Goal: Task Accomplishment & Management: Manage account settings

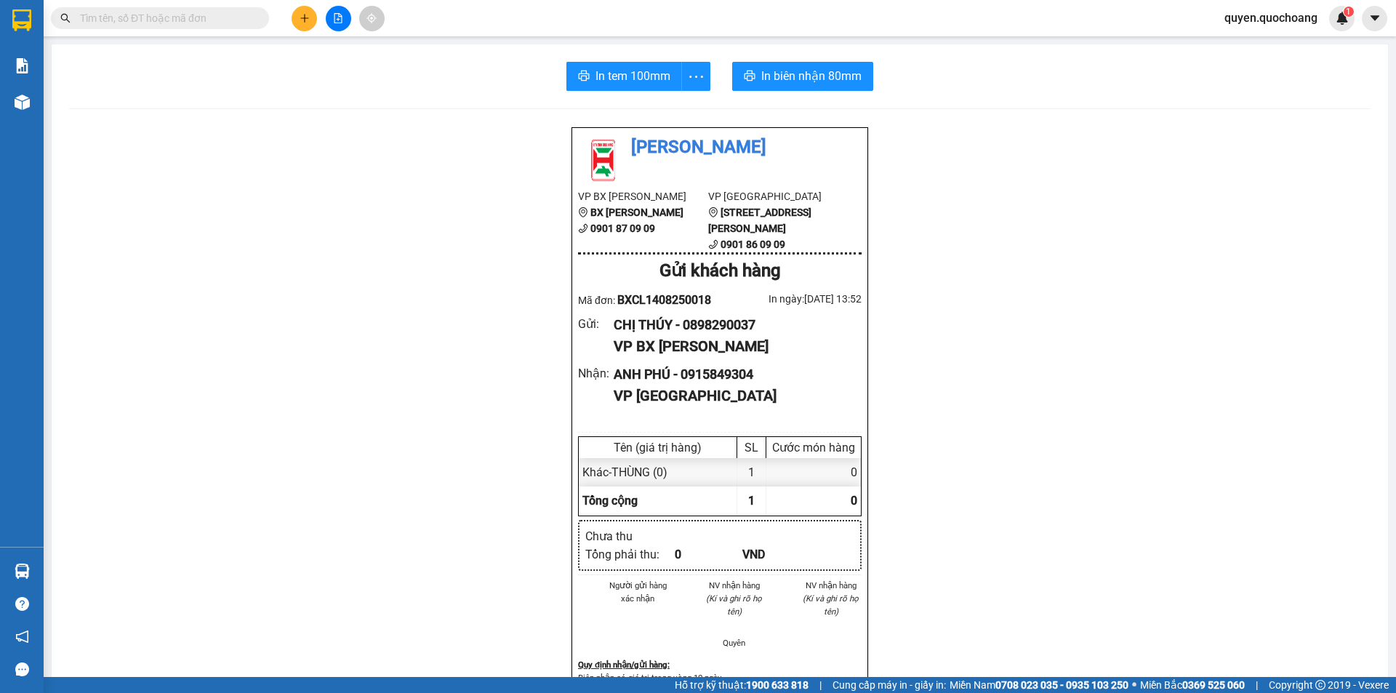
click at [1299, 17] on span "quyen.quochoang" at bounding box center [1271, 18] width 116 height 18
click at [1290, 45] on span "Đăng xuất" at bounding box center [1277, 45] width 87 height 16
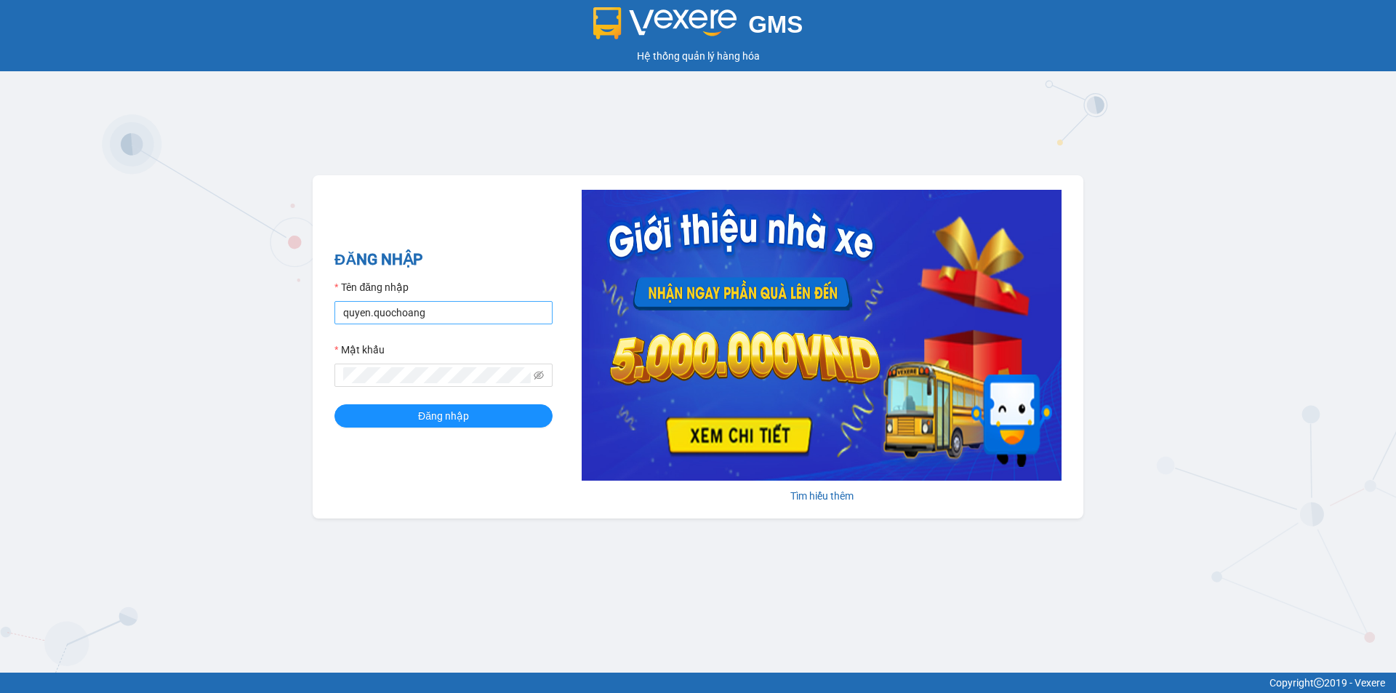
drag, startPoint x: 478, startPoint y: 300, endPoint x: 476, endPoint y: 310, distance: 10.4
click at [476, 305] on div "Tên đăng nhập quyen.quochoang" at bounding box center [444, 301] width 218 height 45
click at [477, 313] on input "quyen.quochoang" at bounding box center [444, 312] width 218 height 23
type input "linh.quochoang"
click at [471, 414] on button "Đăng nhập" at bounding box center [444, 415] width 218 height 23
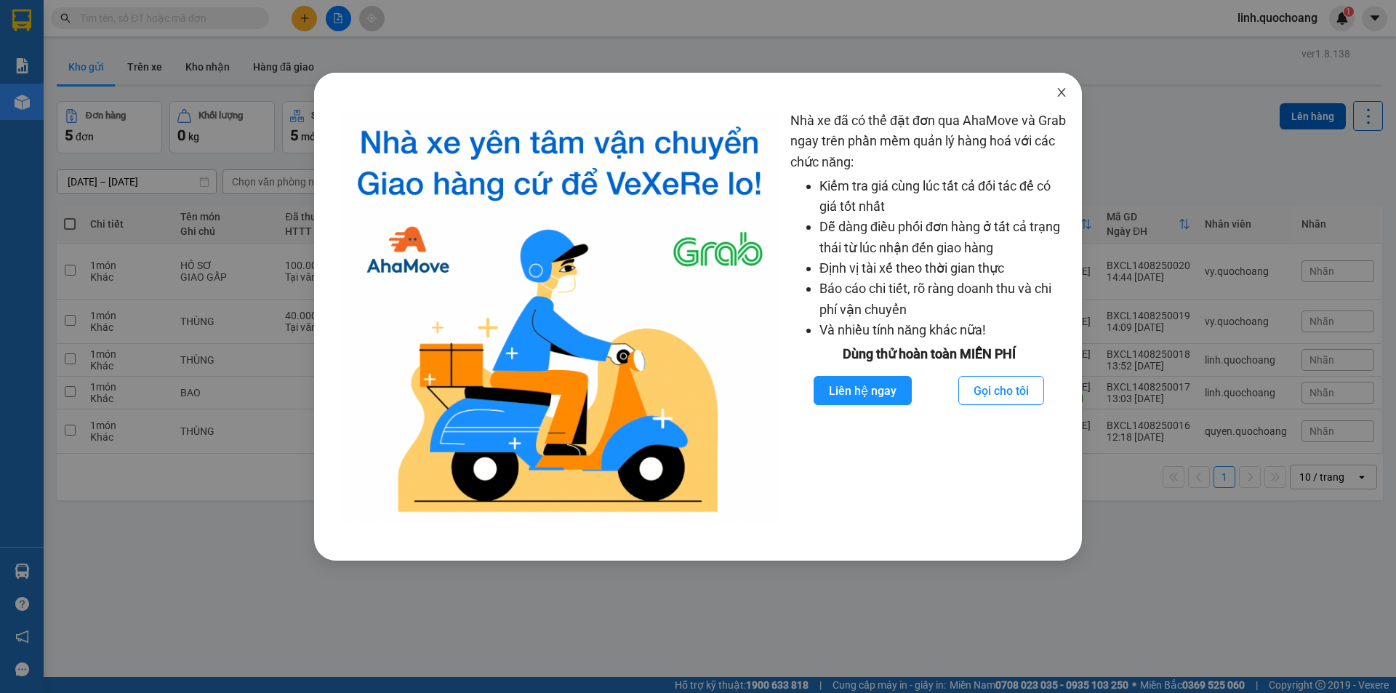
drag, startPoint x: 1080, startPoint y: 76, endPoint x: 1067, endPoint y: 95, distance: 23.0
click at [1076, 84] on span "Close" at bounding box center [1061, 93] width 41 height 41
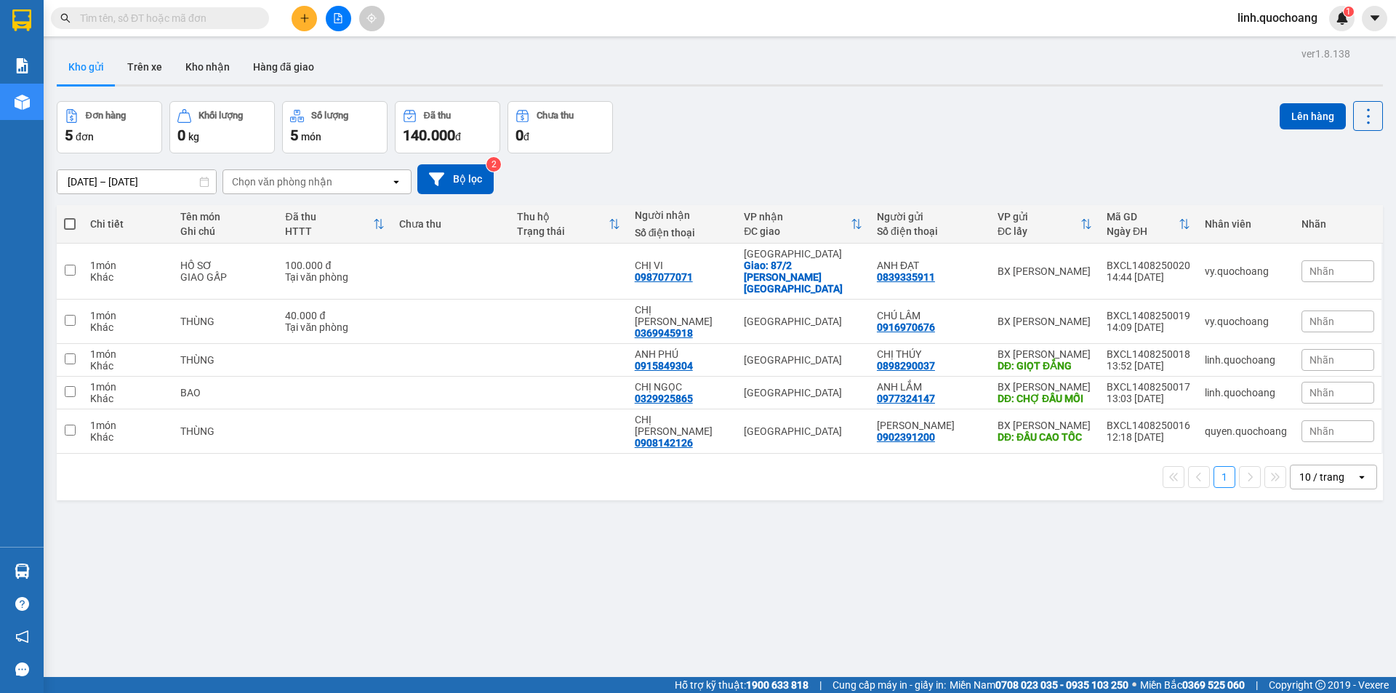
click at [1070, 90] on div "ver 1.8.138 Kho gửi Trên xe Kho nhận Hàng đã giao Đơn hàng 5 đơn Khối lượng 0 k…" at bounding box center [720, 390] width 1338 height 693
click at [561, 409] on td at bounding box center [569, 431] width 118 height 44
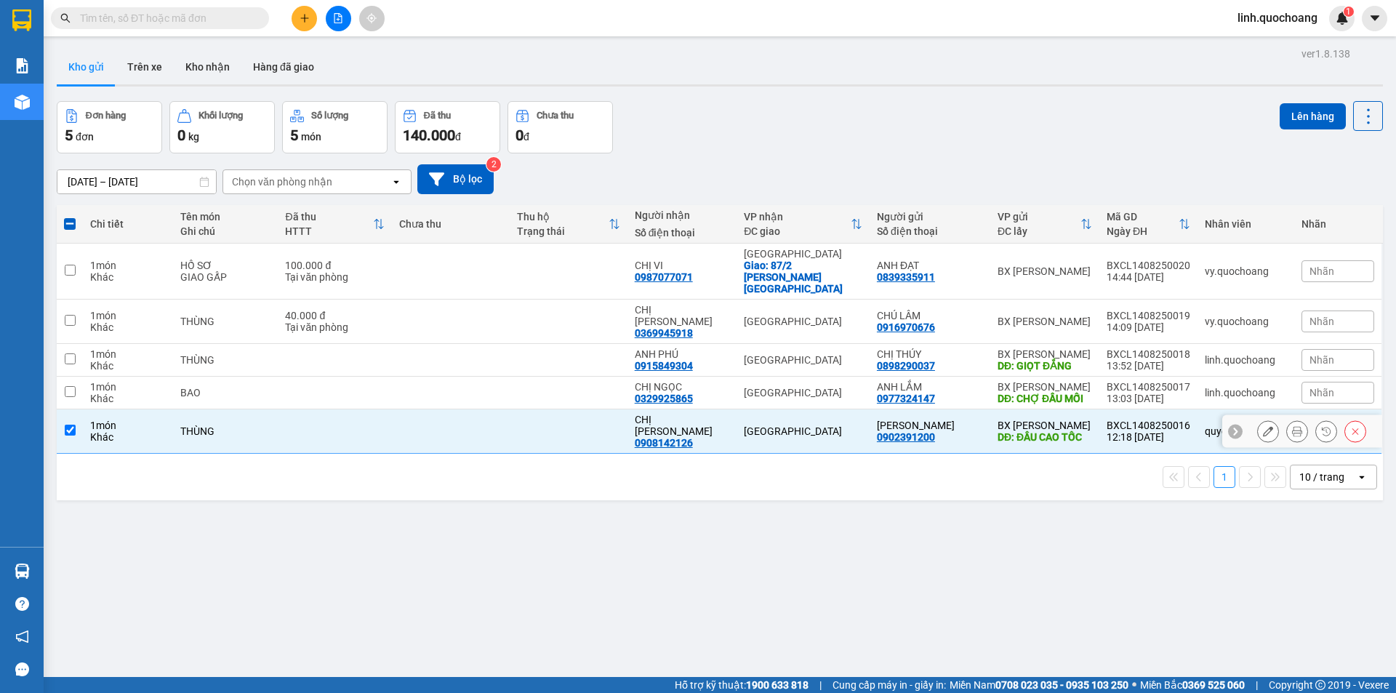
click at [556, 409] on td at bounding box center [569, 431] width 118 height 44
checkbox input "false"
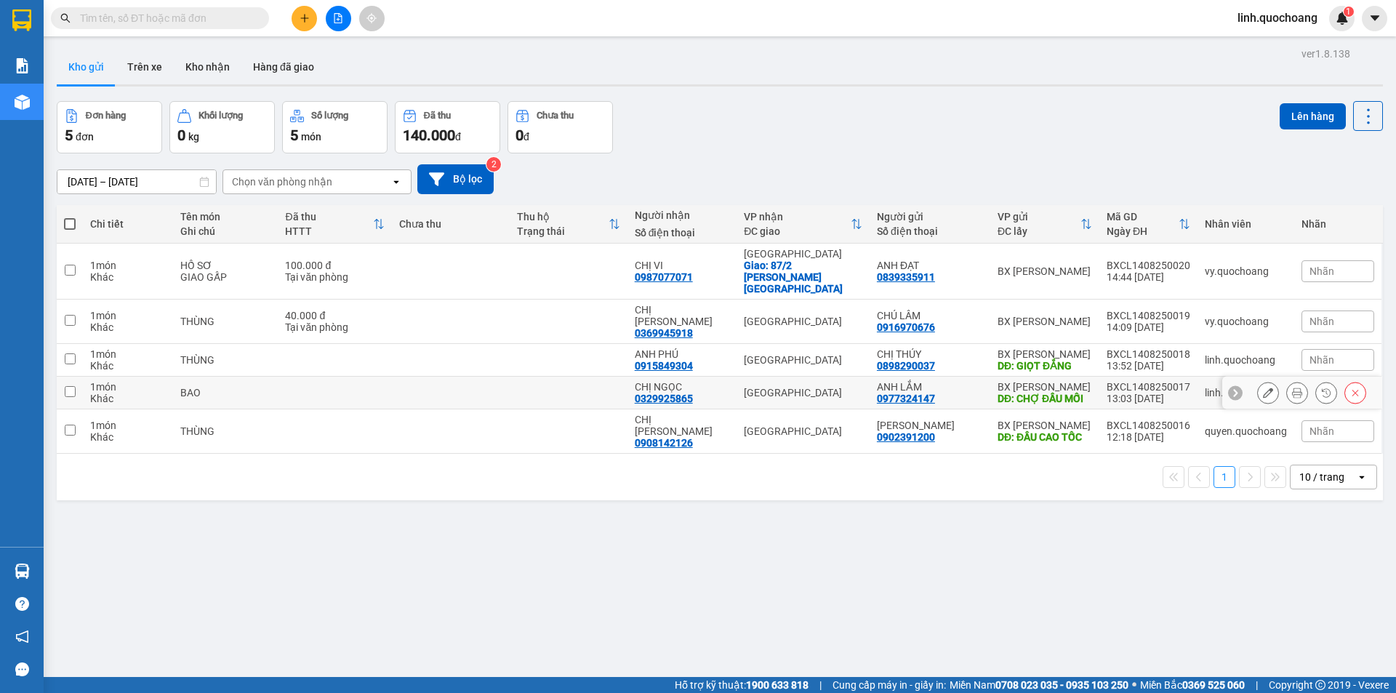
click at [561, 377] on td at bounding box center [569, 393] width 118 height 33
checkbox input "true"
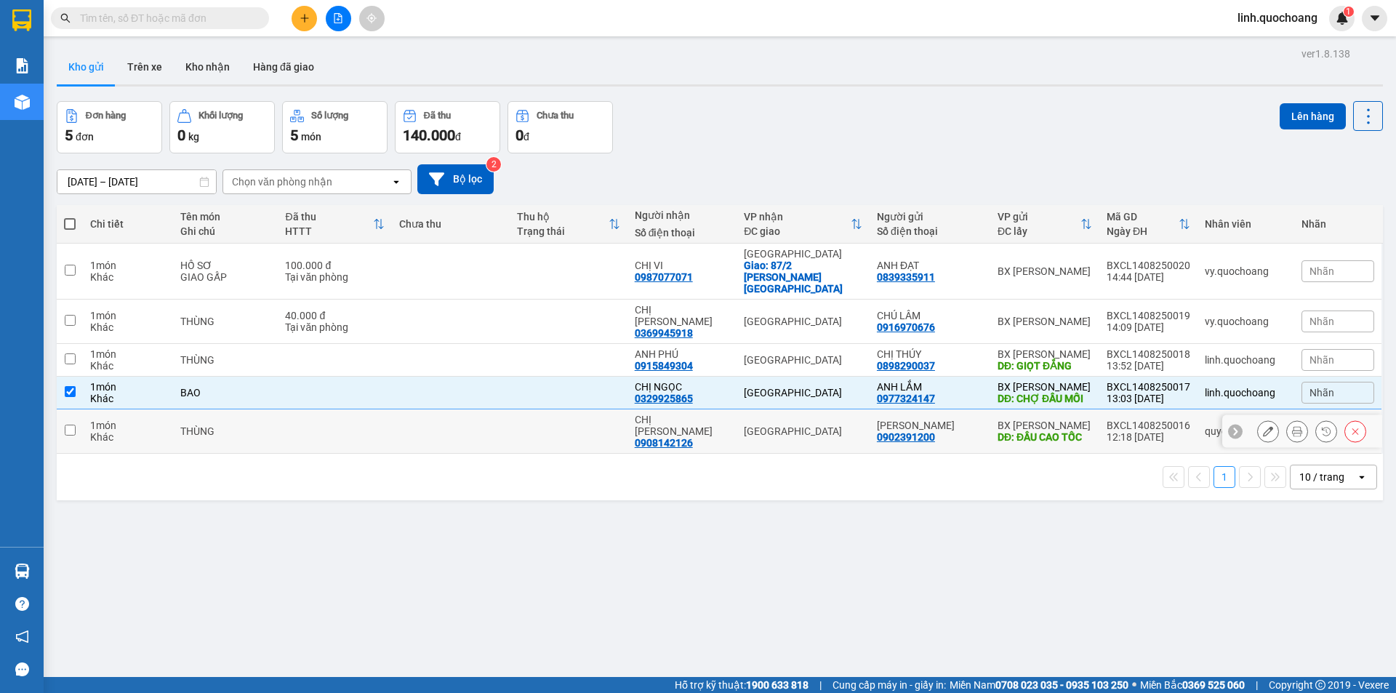
click at [559, 409] on td at bounding box center [569, 431] width 118 height 44
checkbox input "true"
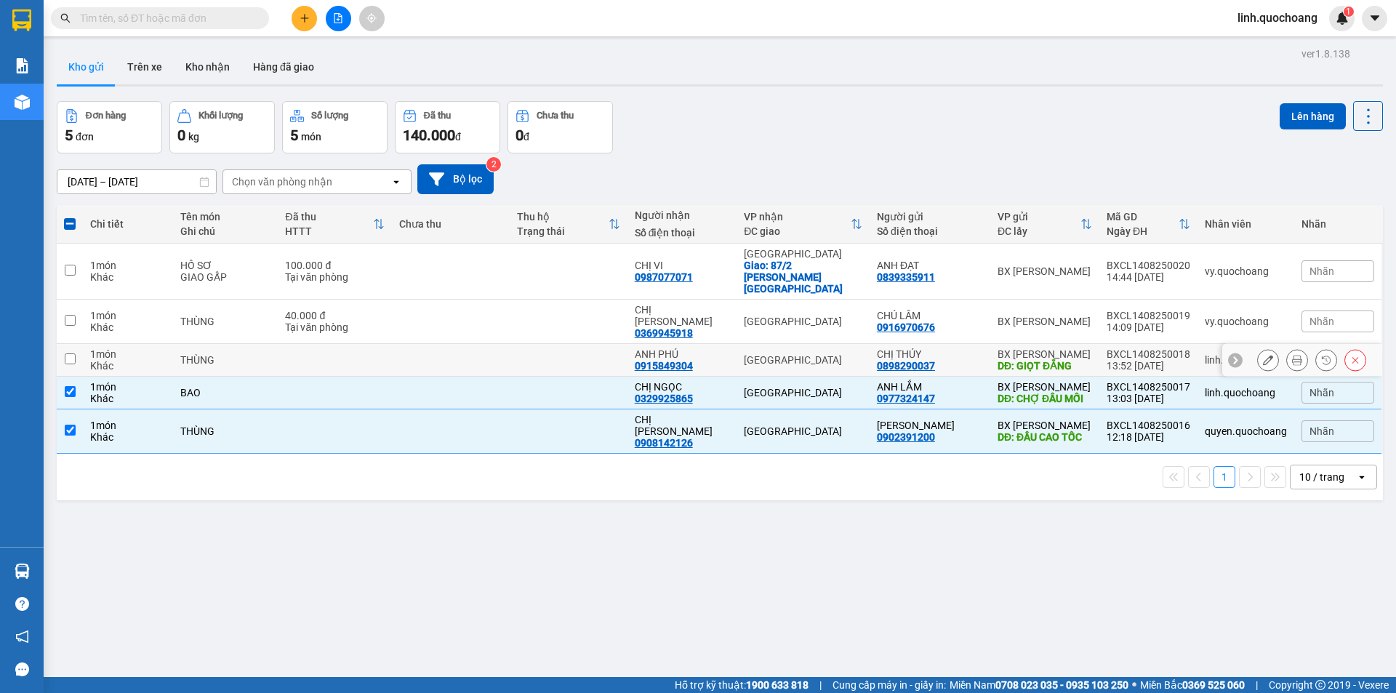
click at [566, 348] on td at bounding box center [569, 360] width 118 height 33
checkbox input "true"
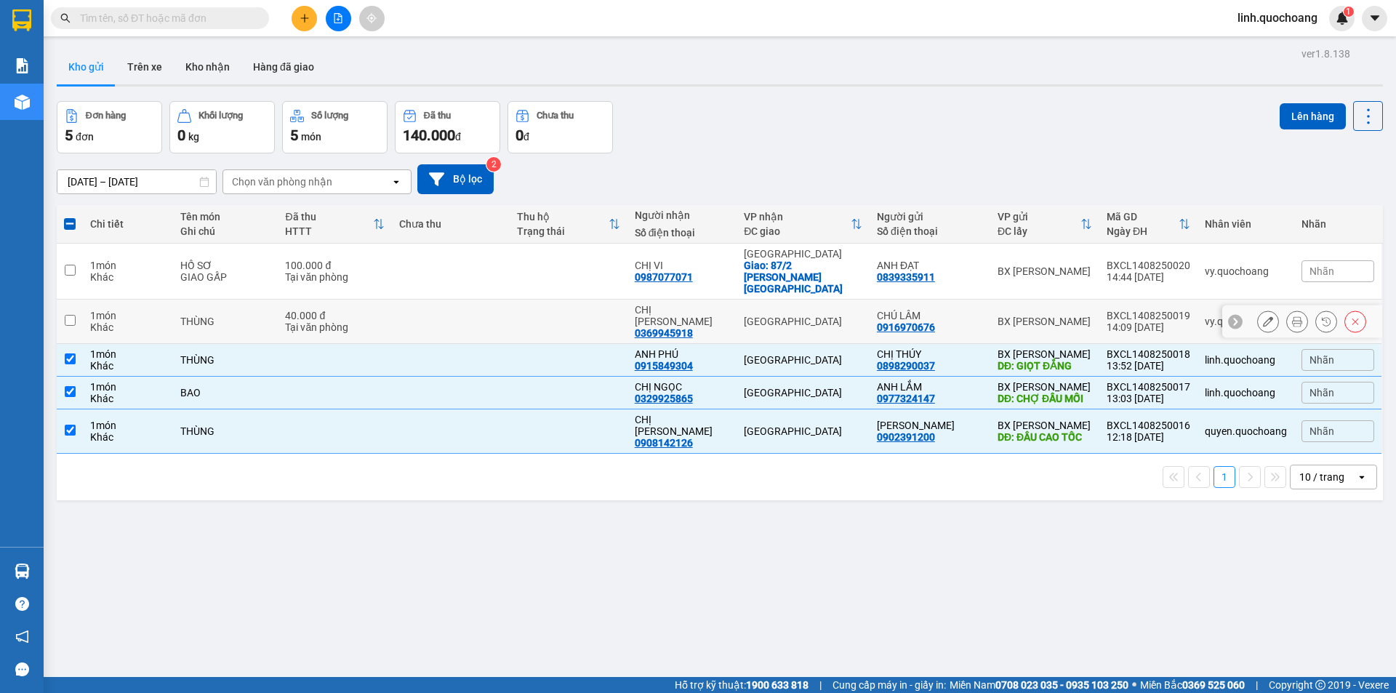
click at [575, 311] on td at bounding box center [569, 322] width 118 height 44
checkbox input "true"
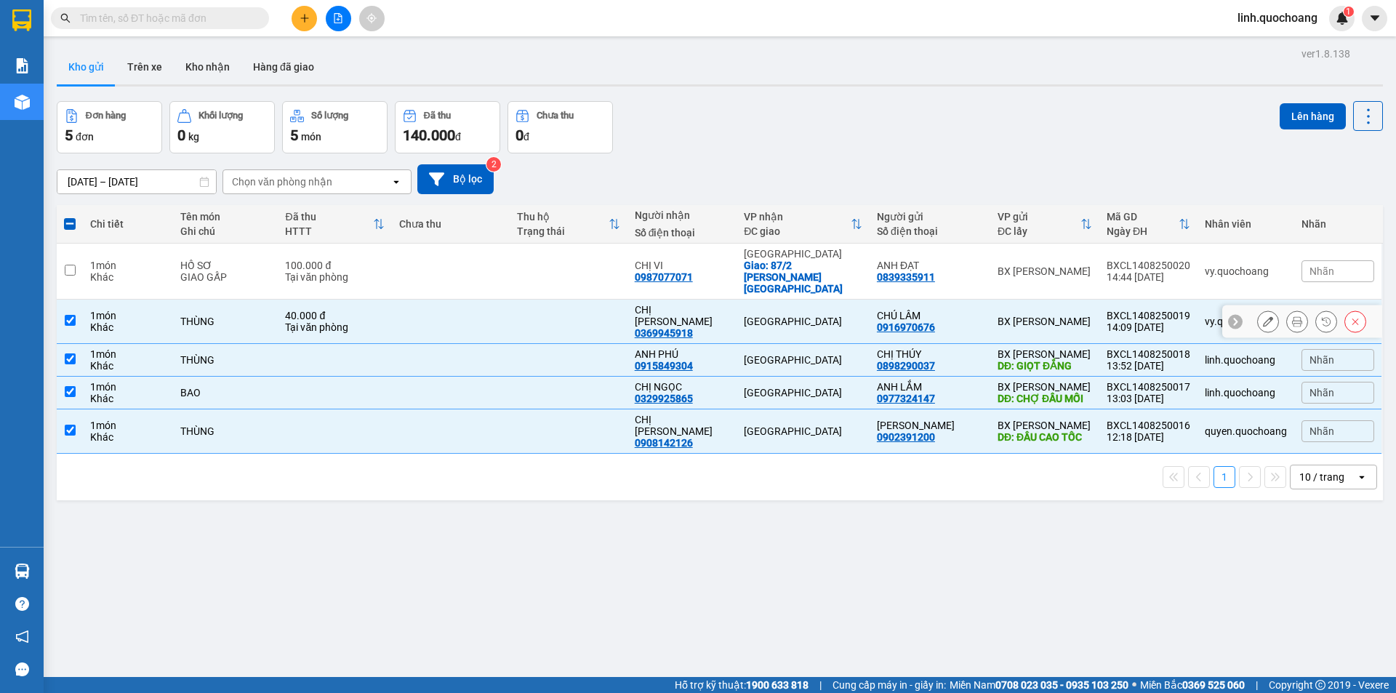
click at [589, 271] on td at bounding box center [569, 272] width 118 height 56
checkbox input "true"
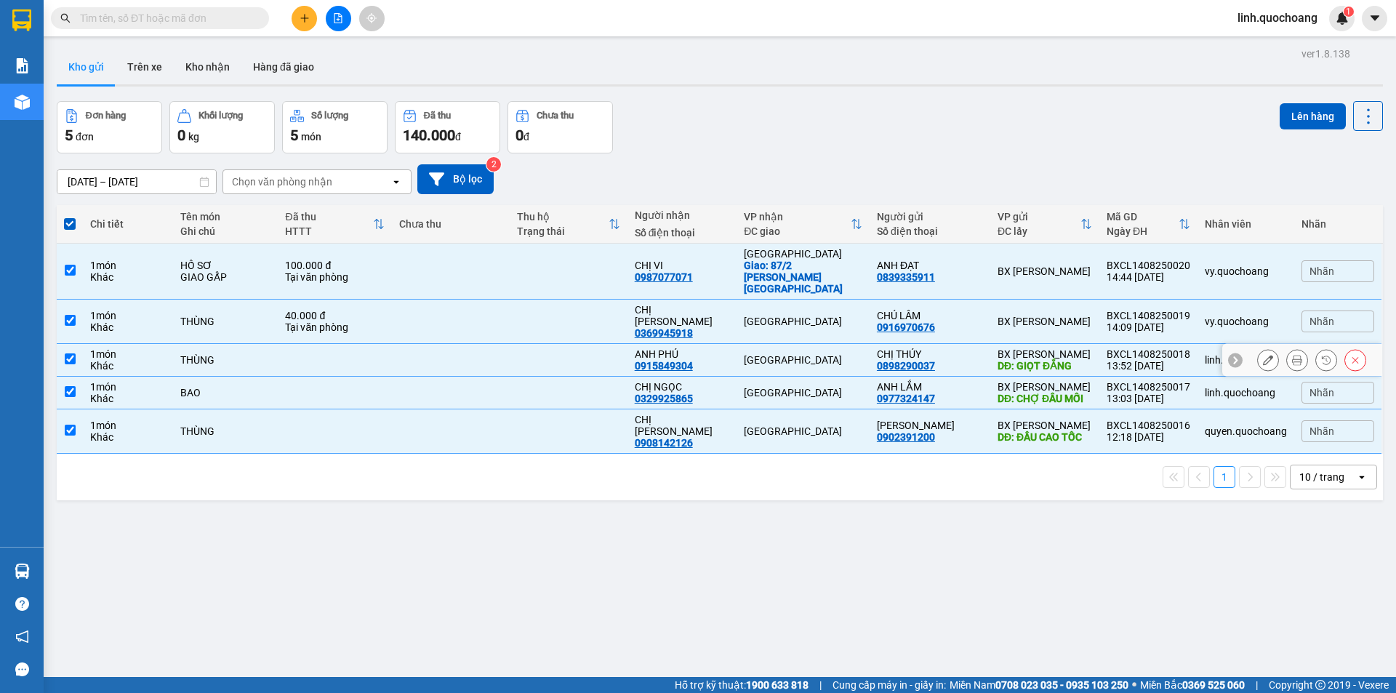
click at [576, 344] on td at bounding box center [569, 360] width 118 height 33
checkbox input "false"
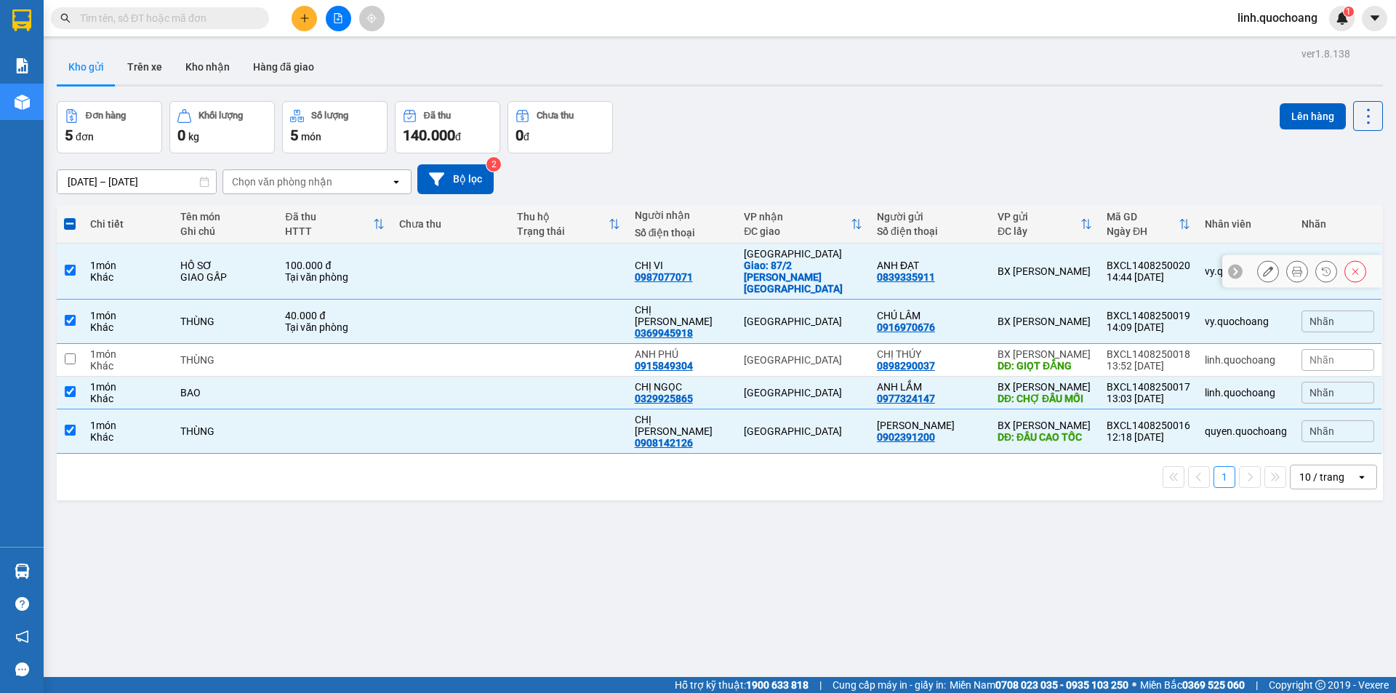
drag, startPoint x: 579, startPoint y: 273, endPoint x: 577, endPoint y: 282, distance: 9.7
click at [579, 272] on td at bounding box center [569, 272] width 118 height 56
checkbox input "false"
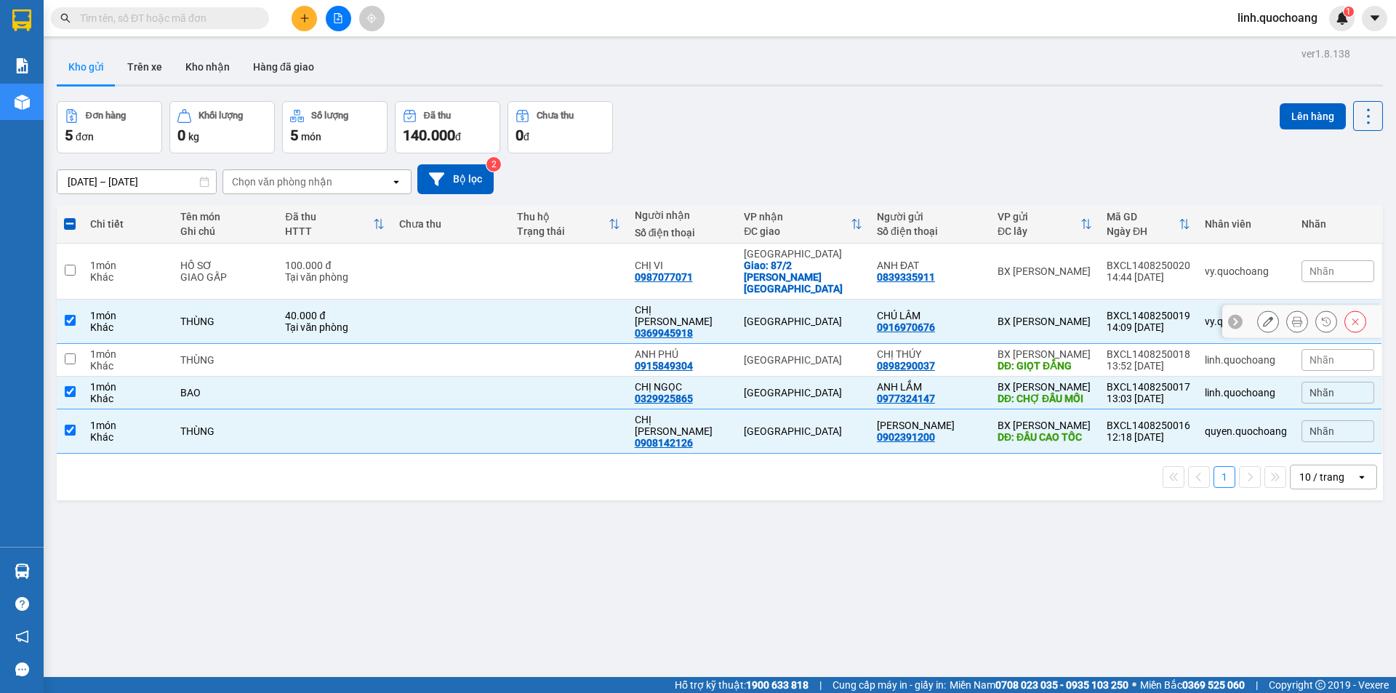
click at [572, 300] on td at bounding box center [569, 322] width 118 height 44
checkbox input "false"
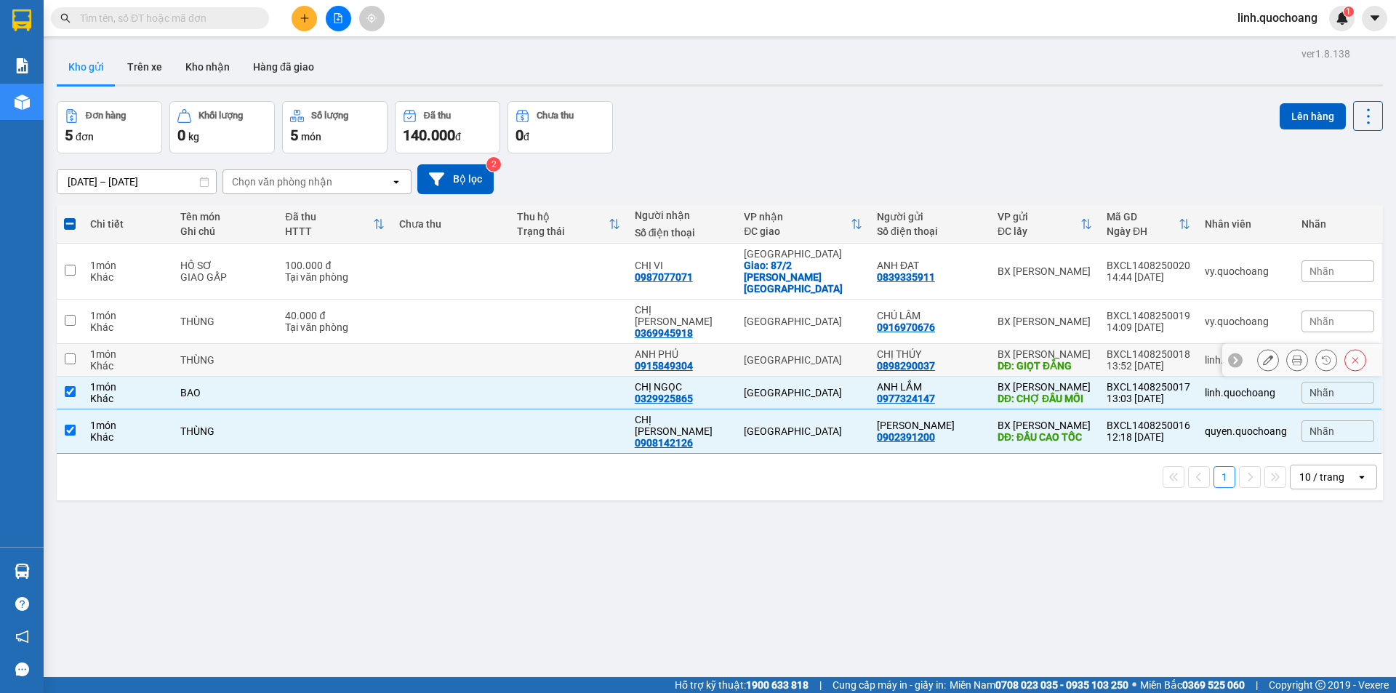
click at [572, 344] on td at bounding box center [569, 360] width 118 height 33
checkbox input "true"
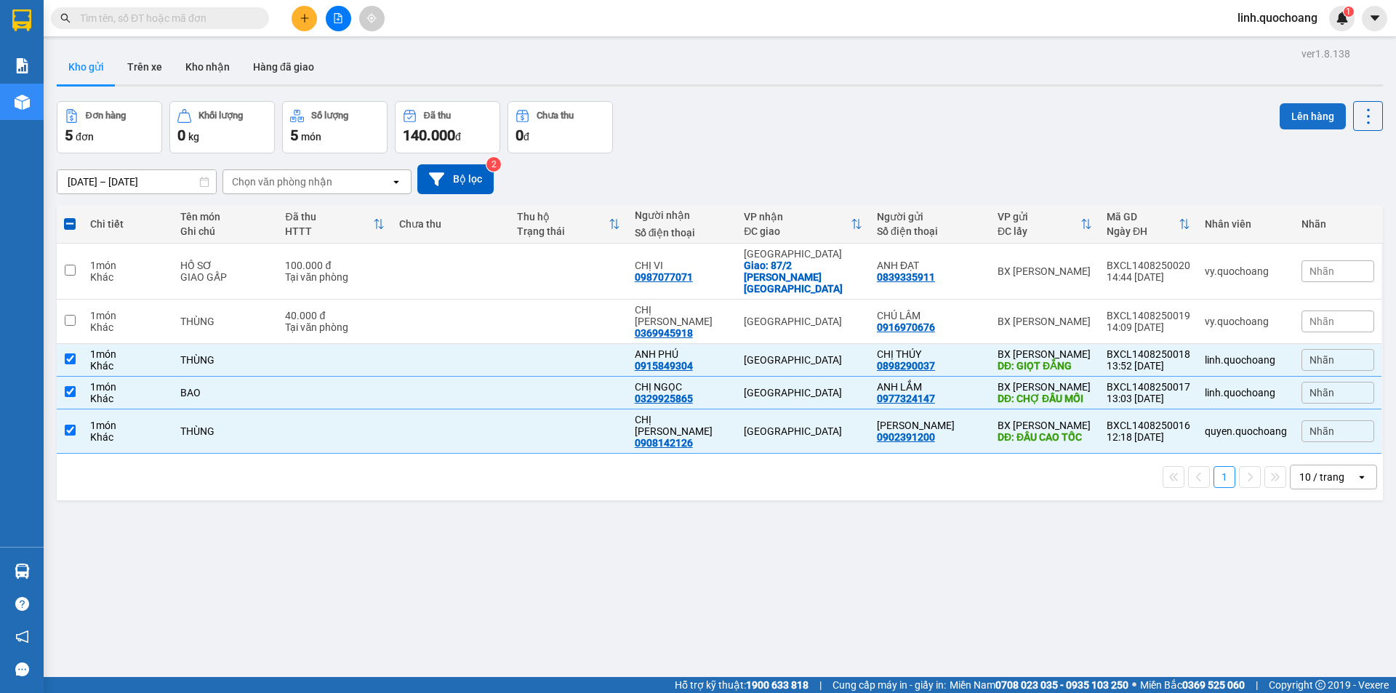
click at [1305, 116] on button "Lên hàng" at bounding box center [1313, 116] width 66 height 26
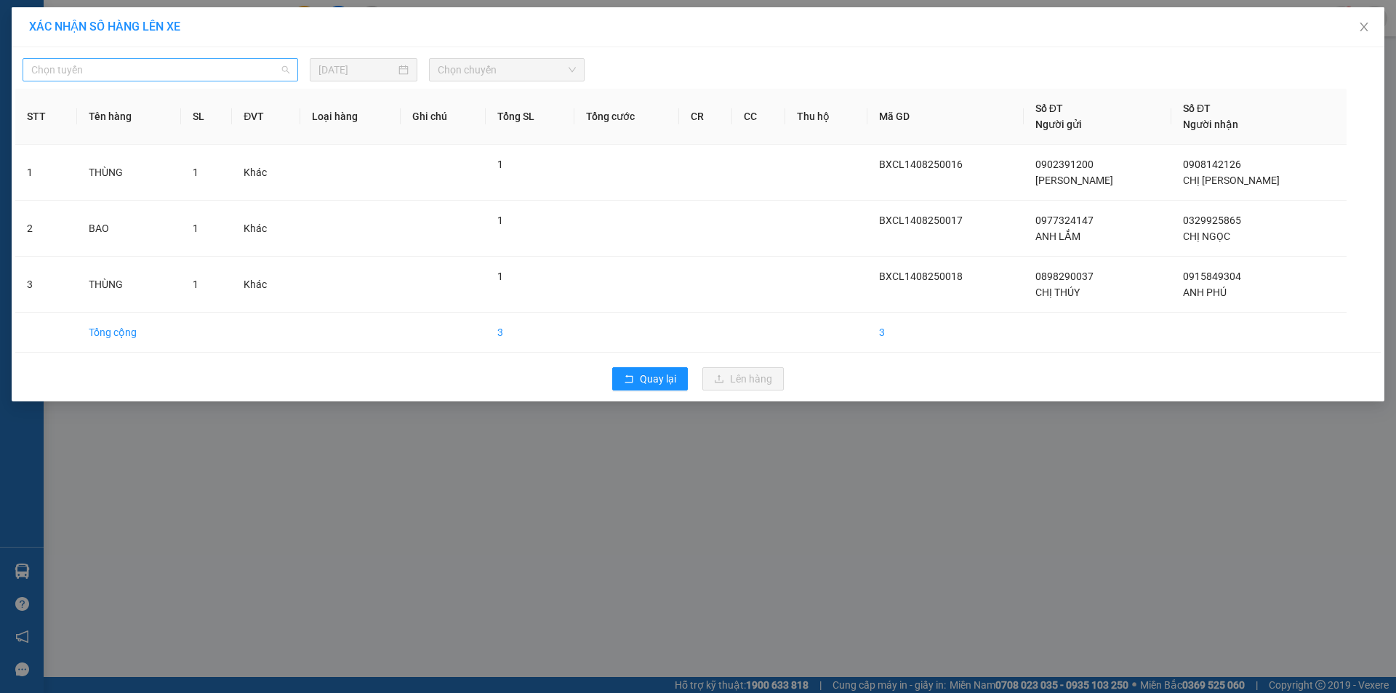
click at [81, 80] on span "Chọn tuyến" at bounding box center [160, 70] width 258 height 22
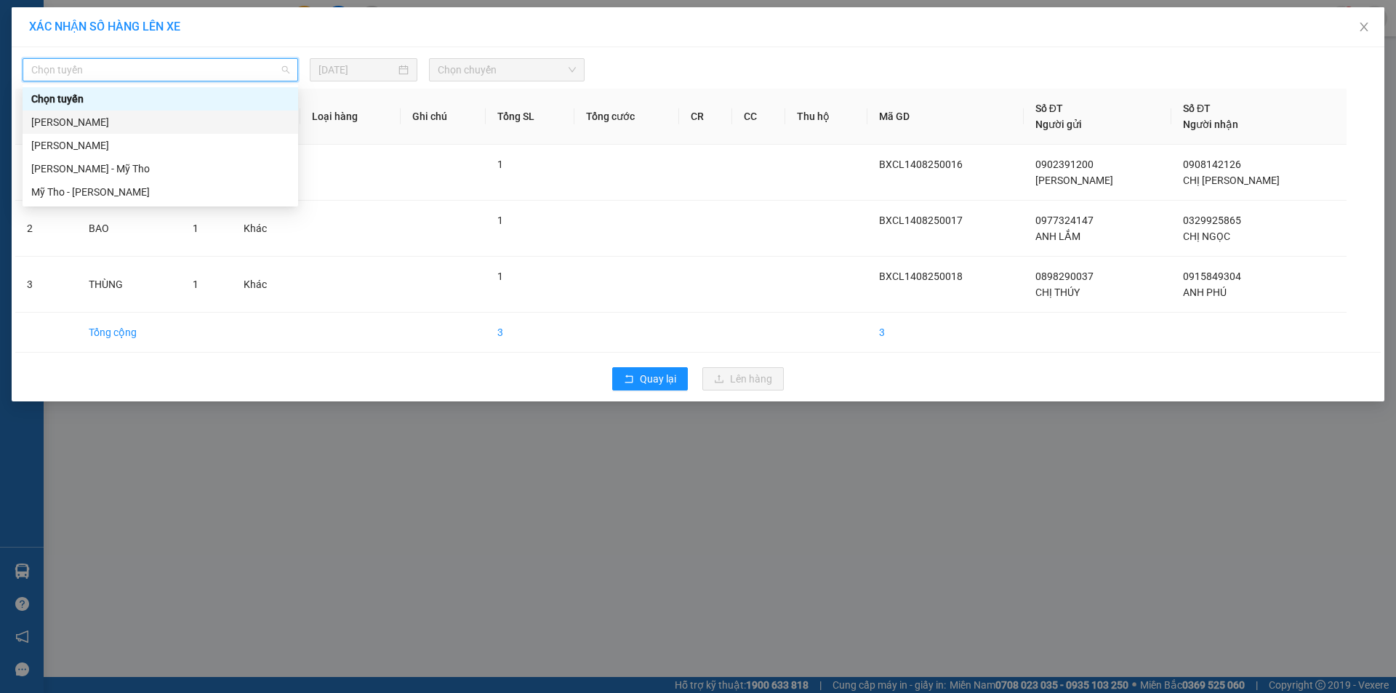
click at [199, 121] on div "Cao Lãnh - Hồ Chí Minh" at bounding box center [160, 122] width 258 height 16
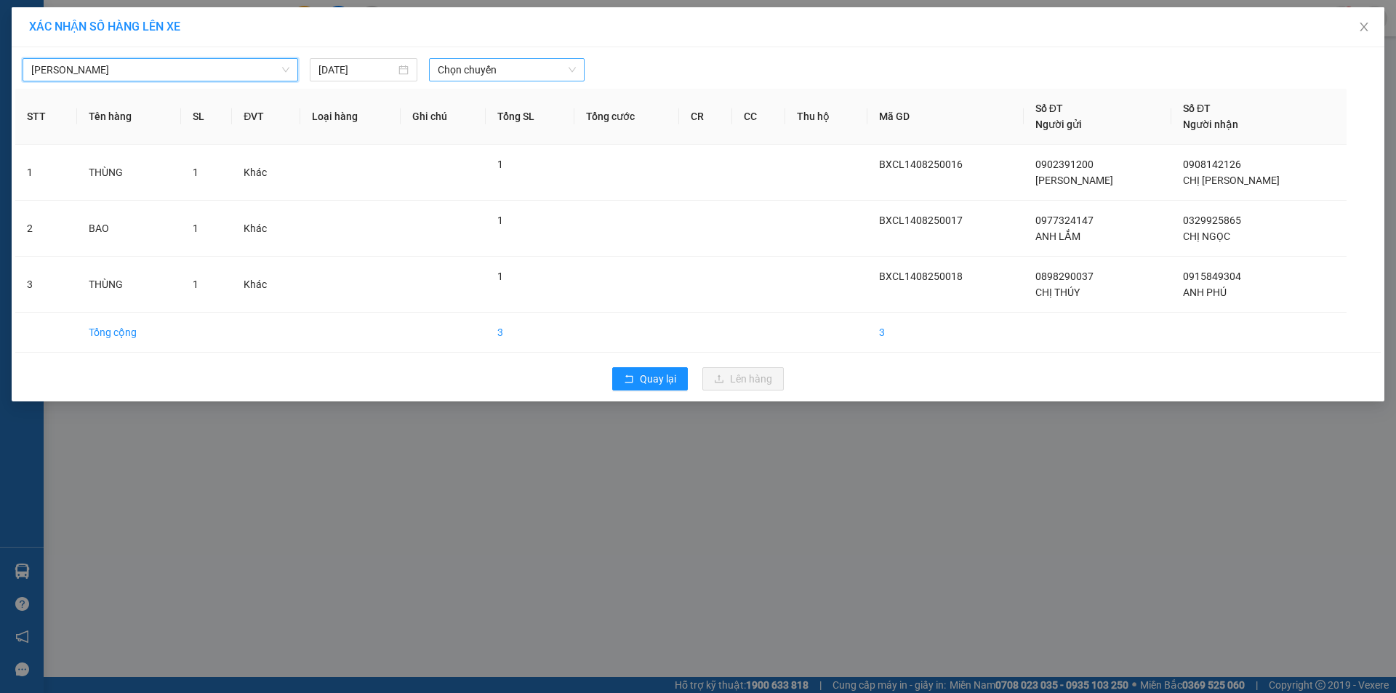
click at [503, 64] on span "Chọn chuyến" at bounding box center [507, 70] width 138 height 22
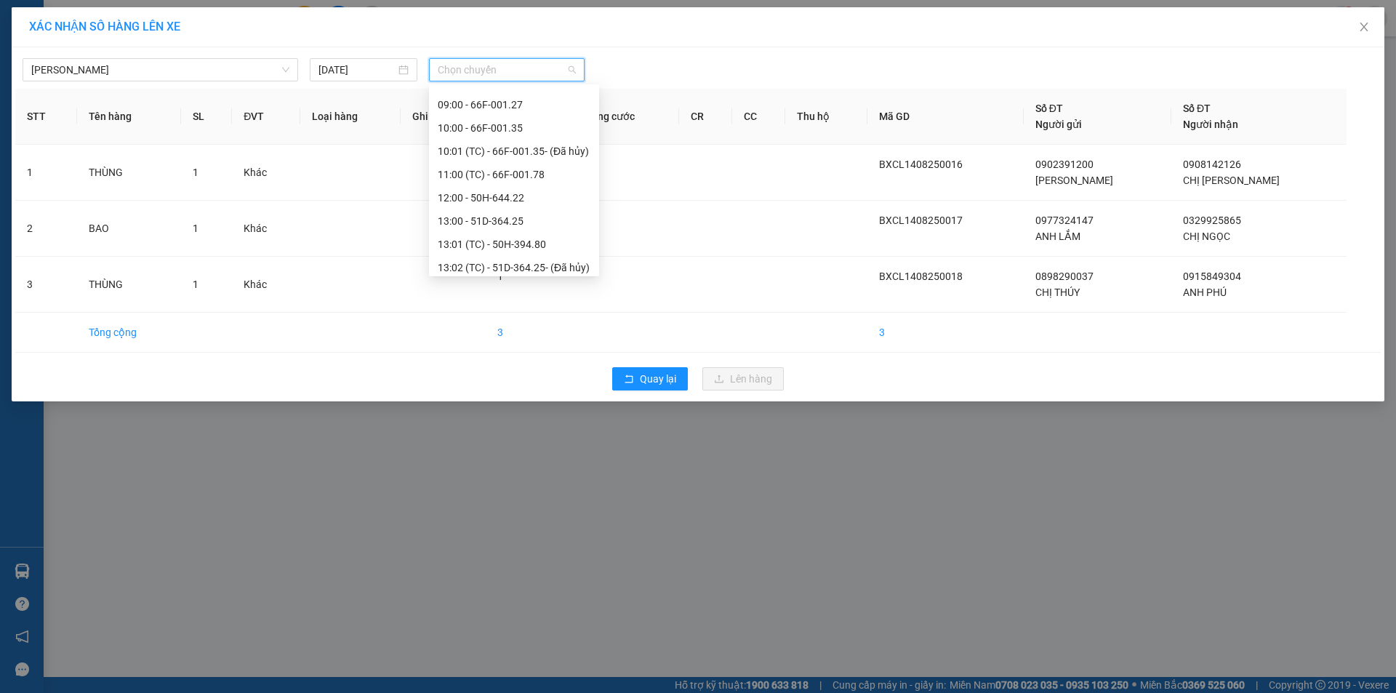
scroll to position [582, 0]
click at [538, 148] on div "14:00 - 51F-730.18" at bounding box center [514, 145] width 153 height 16
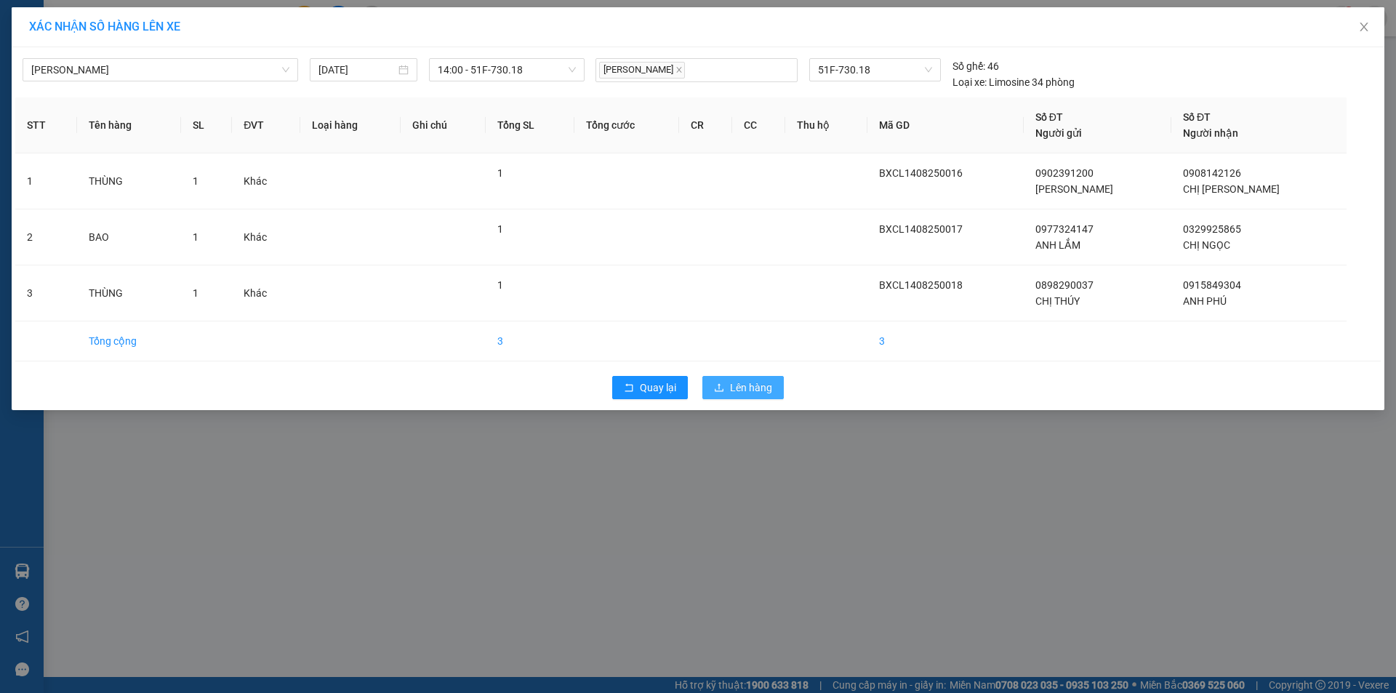
click at [759, 390] on span "Lên hàng" at bounding box center [751, 388] width 42 height 16
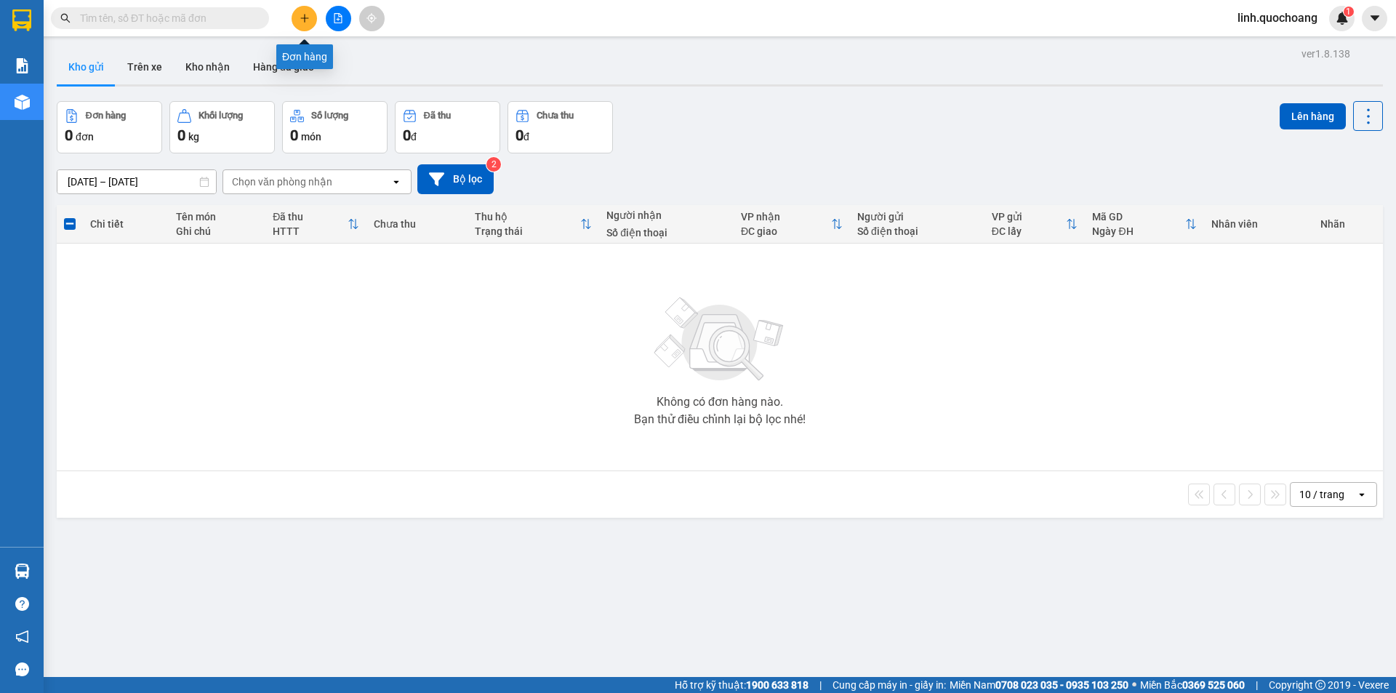
click at [305, 23] on icon "plus" at bounding box center [305, 18] width 10 height 10
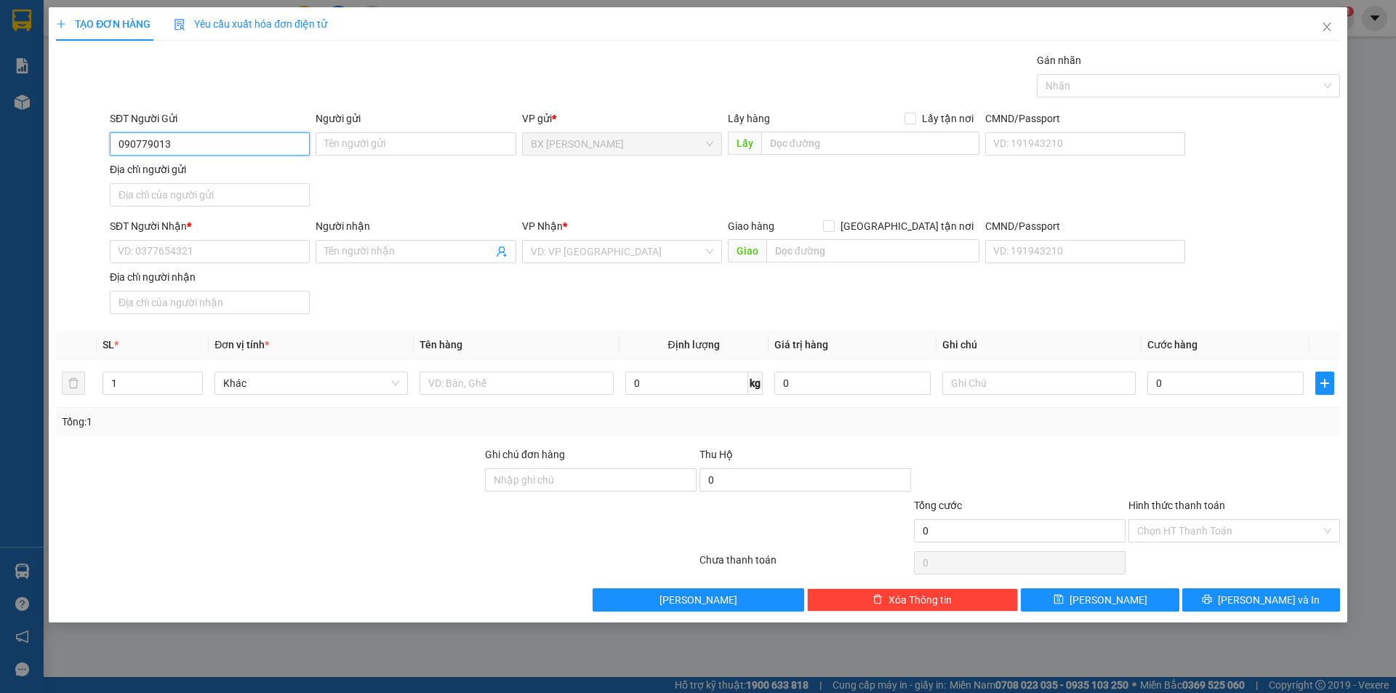
type input "0907790132"
click at [253, 167] on div "0907790132 - CÔ TỊNH LỘC" at bounding box center [210, 173] width 183 height 16
type input "CÔ TỊNH LỘC"
type input "0907790132"
click at [194, 239] on div "SĐT Người Nhận *" at bounding box center [210, 229] width 200 height 22
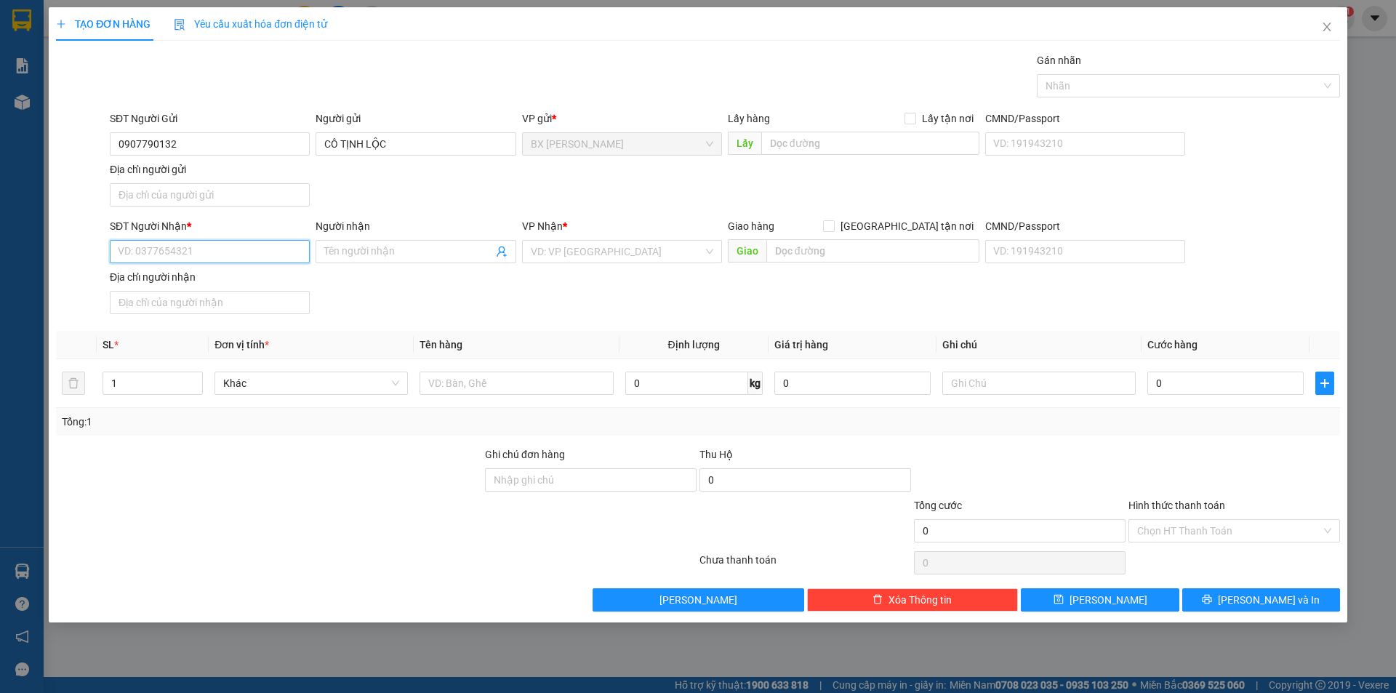
click at [202, 245] on input "SĐT Người Nhận *" at bounding box center [210, 251] width 200 height 23
type input "0703708812"
click at [209, 285] on div "0703708812 - KHẤU" at bounding box center [210, 281] width 183 height 16
type input "KHẤU"
type input "0703708812"
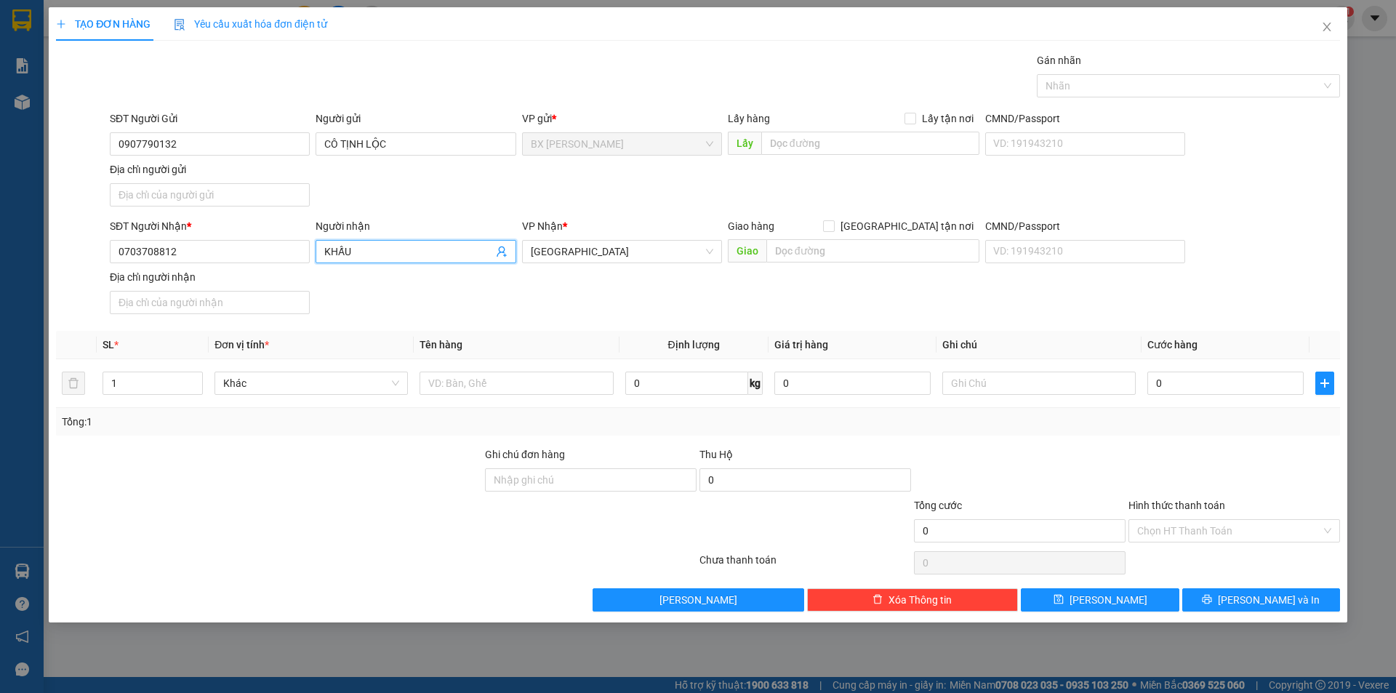
click at [412, 255] on input "KHẤU" at bounding box center [408, 252] width 168 height 16
drag, startPoint x: 412, startPoint y: 255, endPoint x: 173, endPoint y: 268, distance: 238.9
click at [173, 268] on div "SĐT Người Nhận * 0703708812 Người nhận KHẤU KHẤU VP Nhận * Sài Gòn Giao hàng Gi…" at bounding box center [725, 269] width 1236 height 102
type input "CÔ THU"
click at [841, 148] on input "text" at bounding box center [870, 143] width 218 height 23
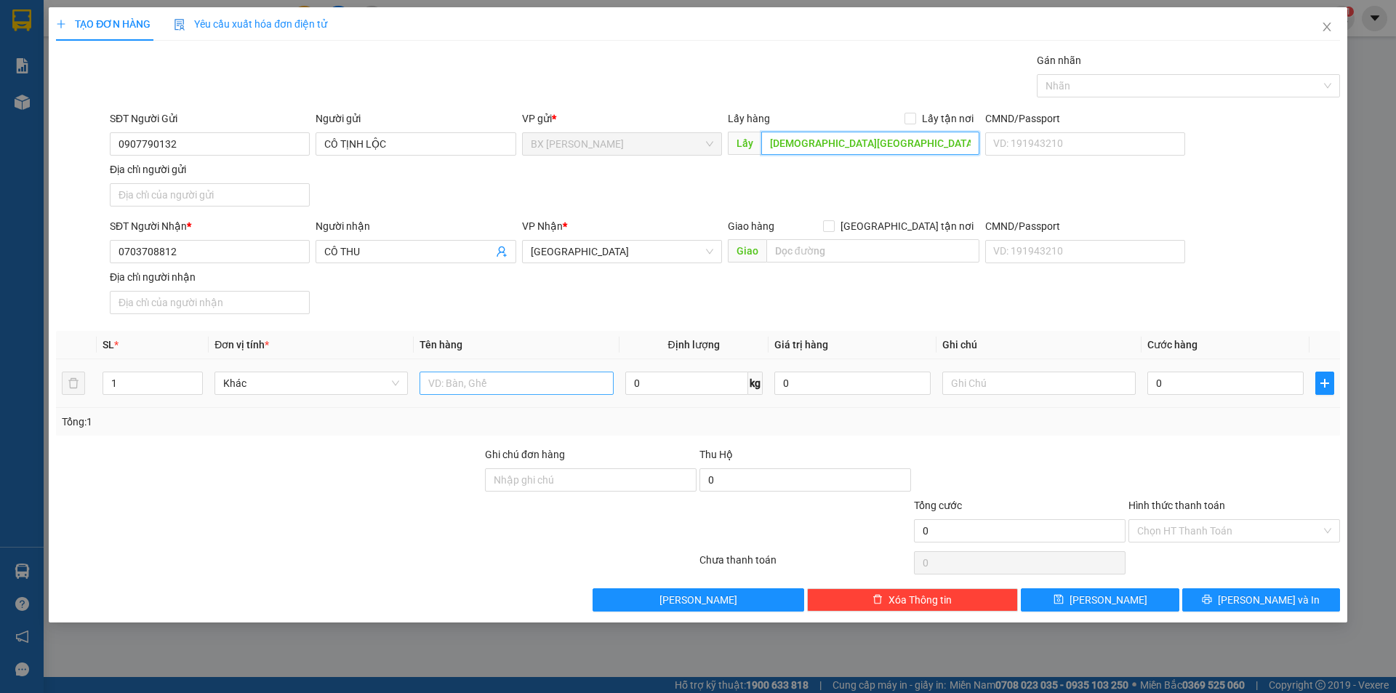
type input "CHÙA HƯNG THIỀN"
click at [567, 381] on input "text" at bounding box center [516, 383] width 193 height 23
type input "THÙNG"
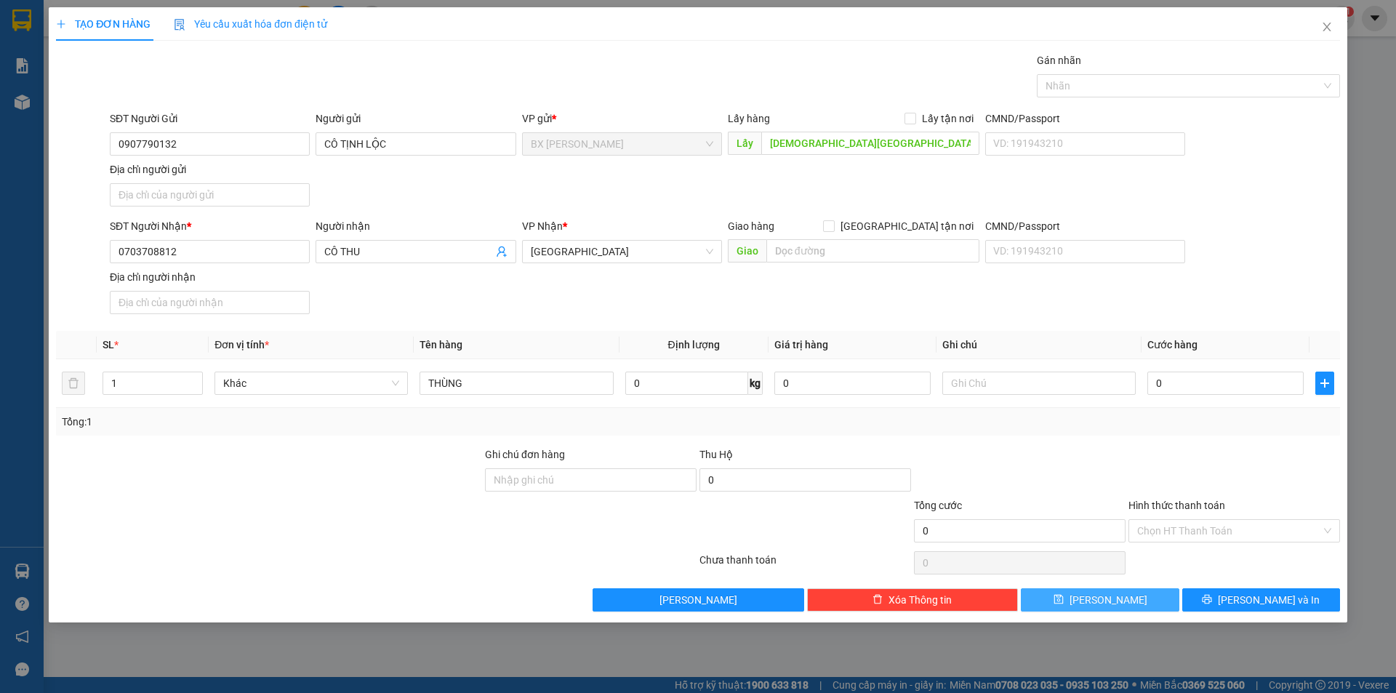
click at [1130, 597] on button "Lưu" at bounding box center [1100, 599] width 158 height 23
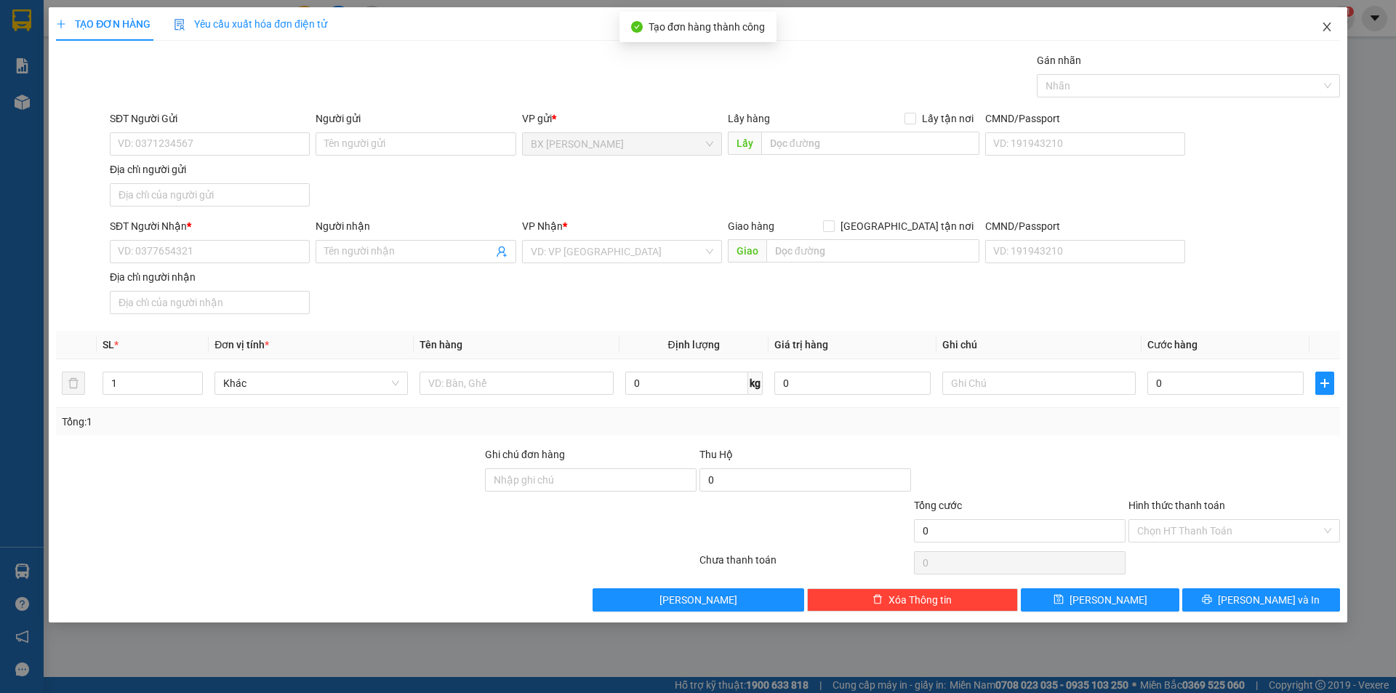
click at [1328, 24] on span "Close" at bounding box center [1327, 27] width 41 height 41
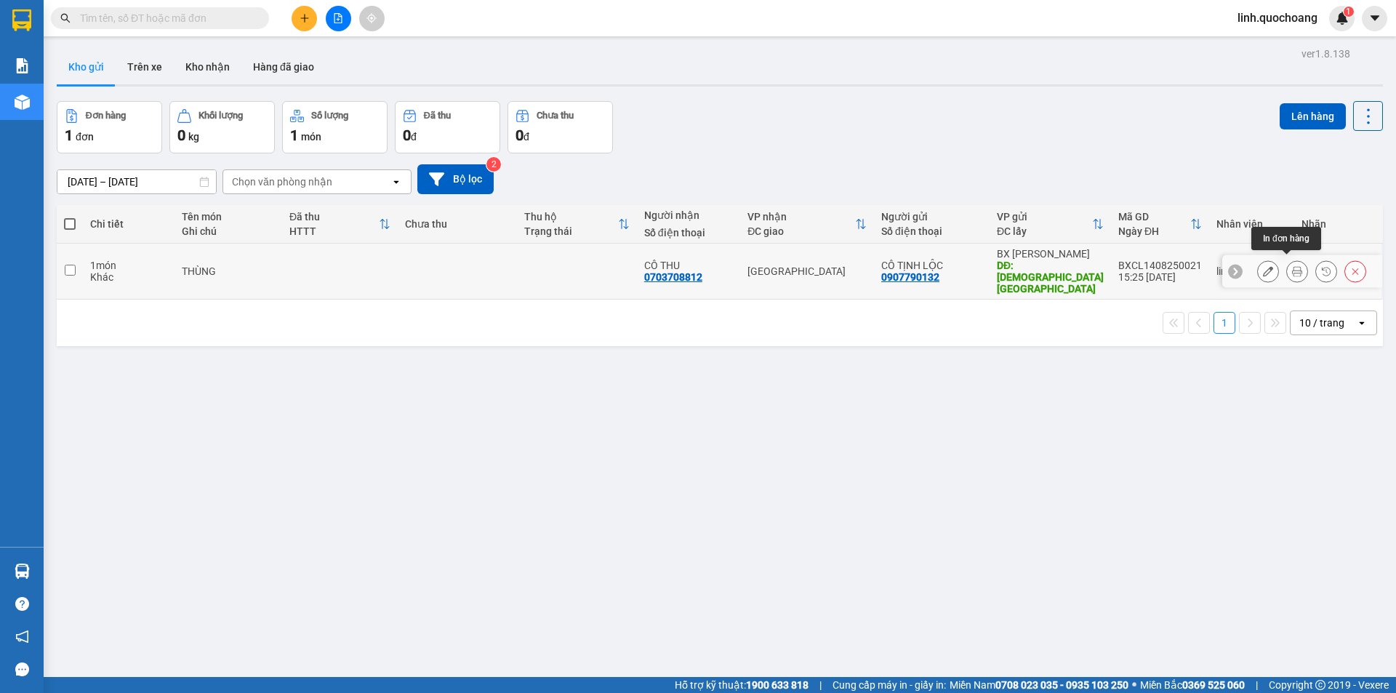
click at [1295, 263] on button at bounding box center [1297, 271] width 20 height 25
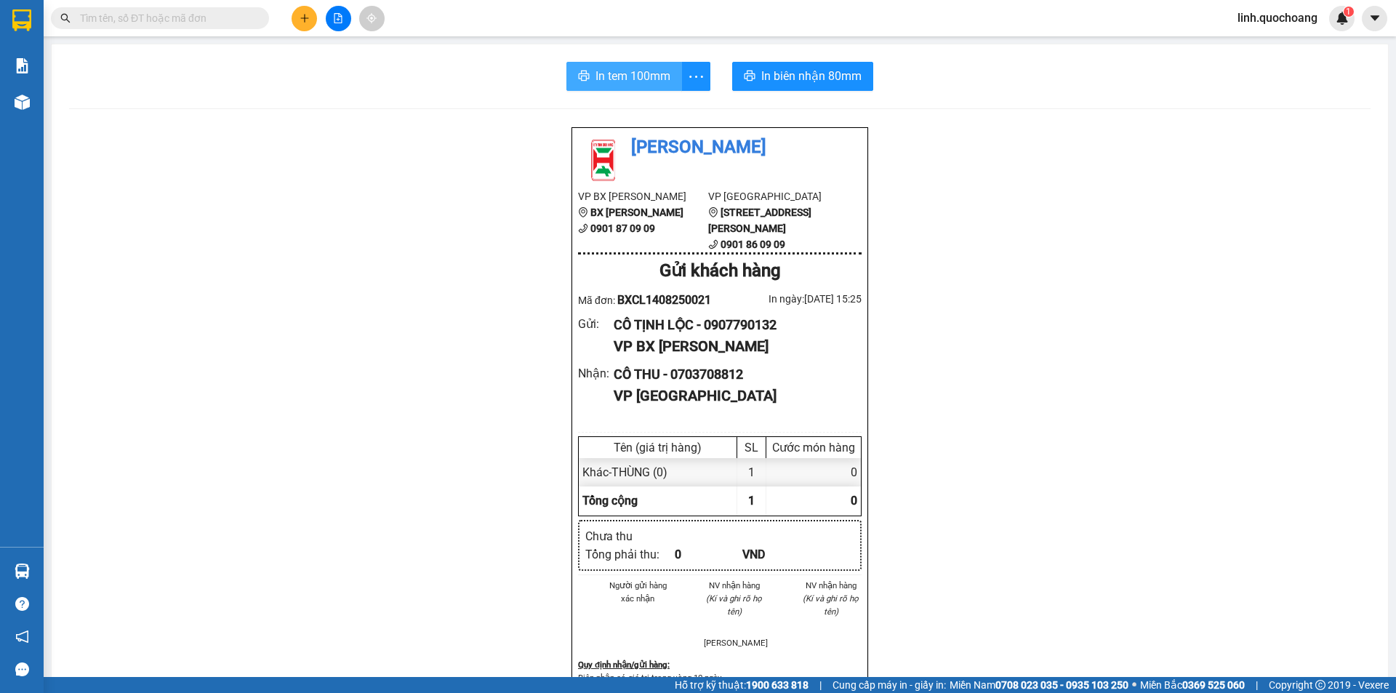
click at [639, 82] on span "In tem 100mm" at bounding box center [633, 76] width 75 height 18
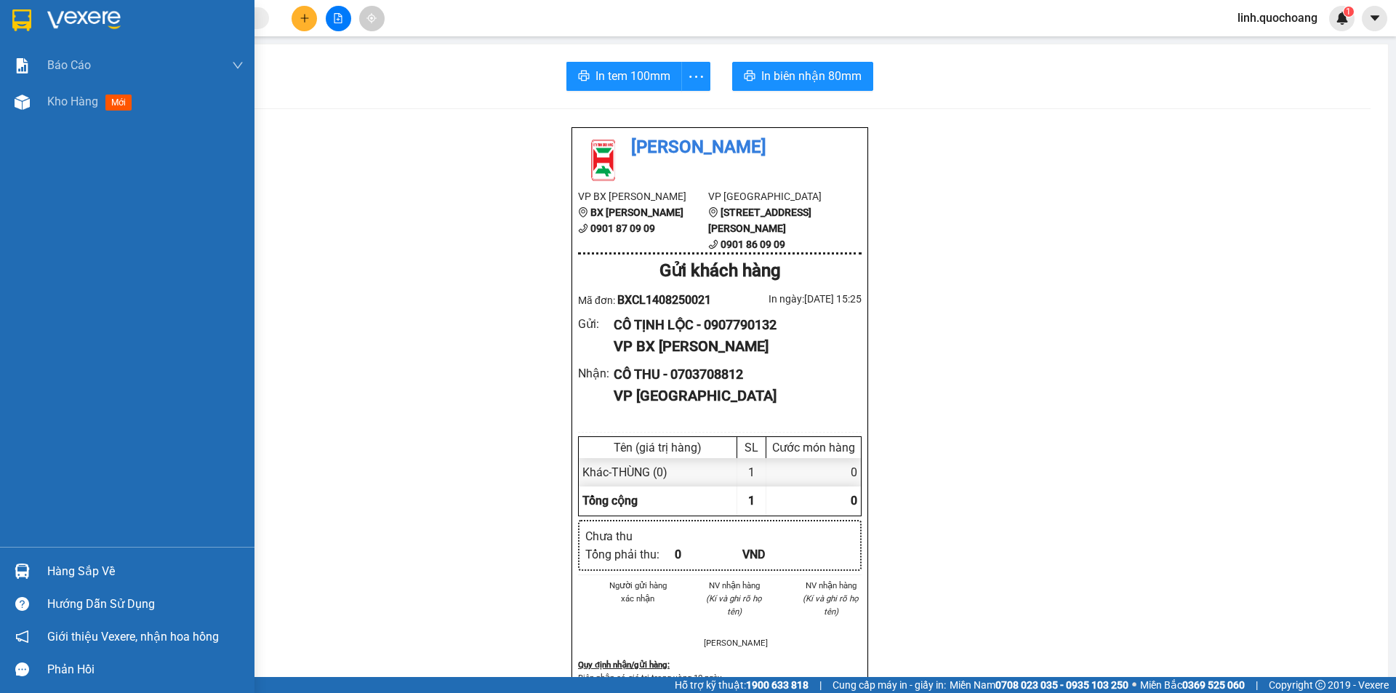
drag, startPoint x: 78, startPoint y: 104, endPoint x: 101, endPoint y: 18, distance: 88.9
click at [78, 103] on span "Kho hàng" at bounding box center [72, 102] width 51 height 14
